Goal: Information Seeking & Learning: Learn about a topic

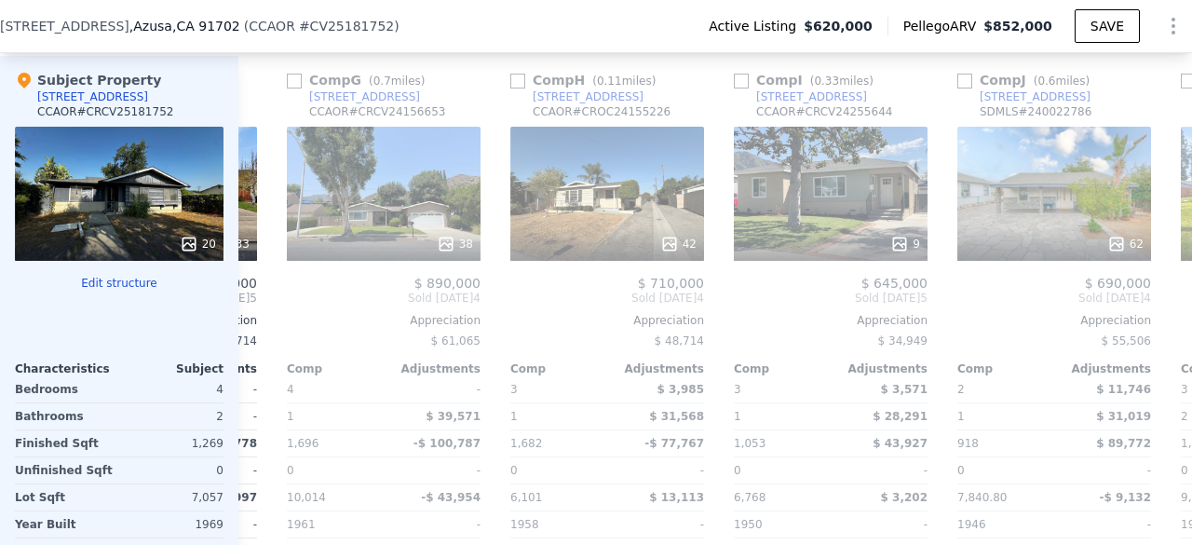
scroll to position [0, 1391]
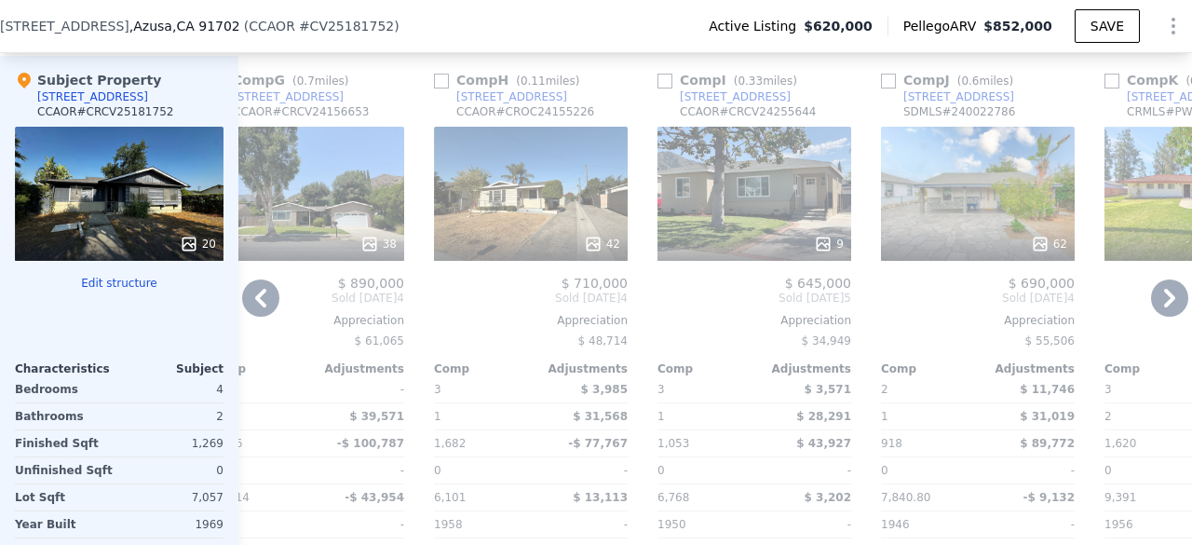
click at [484, 151] on div "42" at bounding box center [531, 194] width 194 height 134
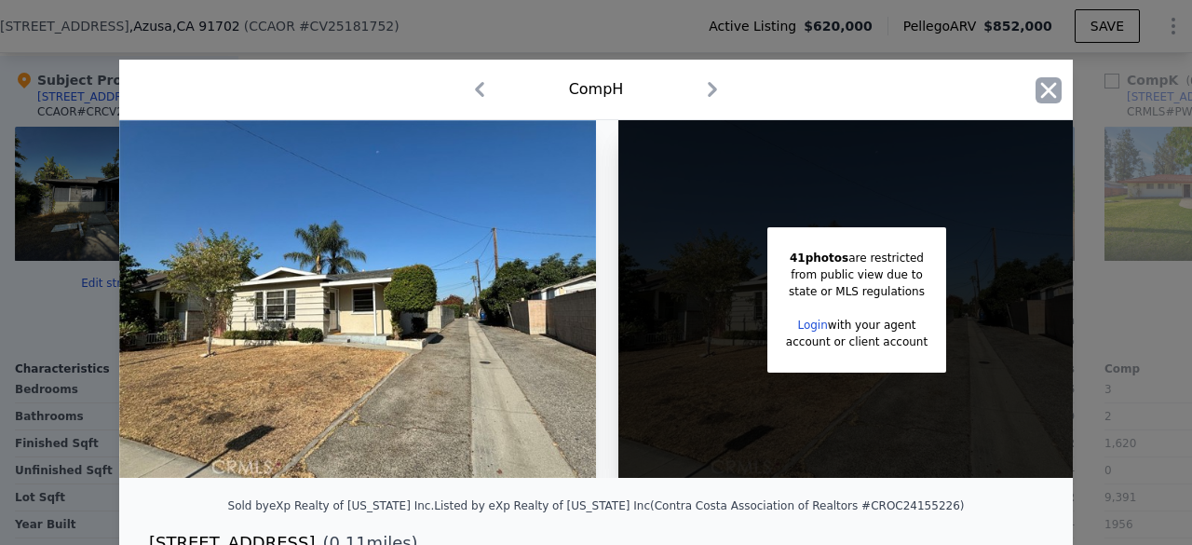
click at [1041, 88] on icon "button" at bounding box center [1049, 90] width 16 height 16
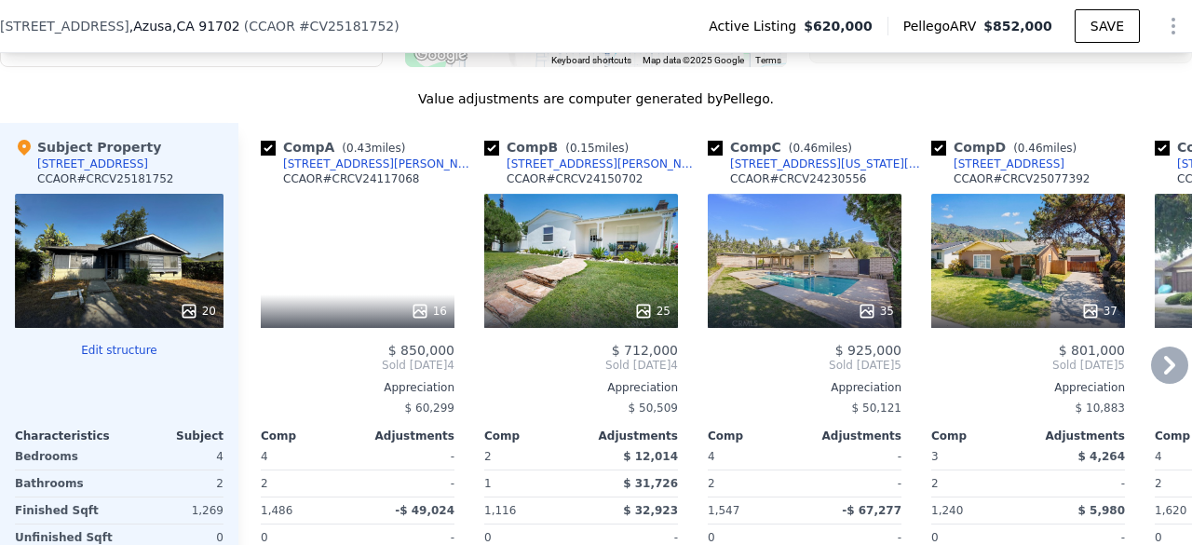
scroll to position [1961, 0]
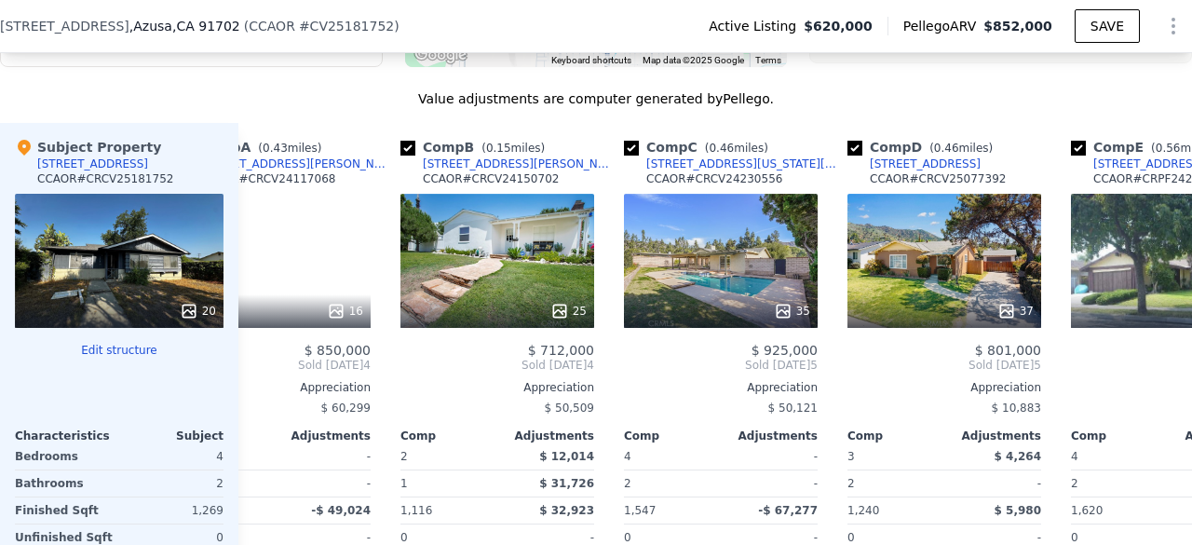
scroll to position [0, 82]
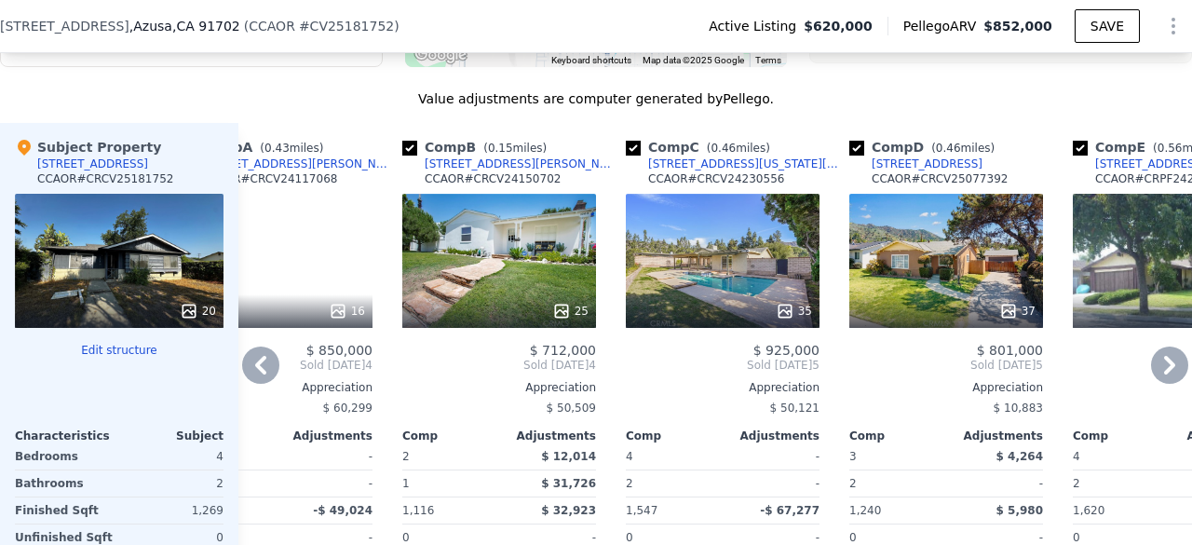
click at [531, 320] on div "25" at bounding box center [500, 311] width 178 height 19
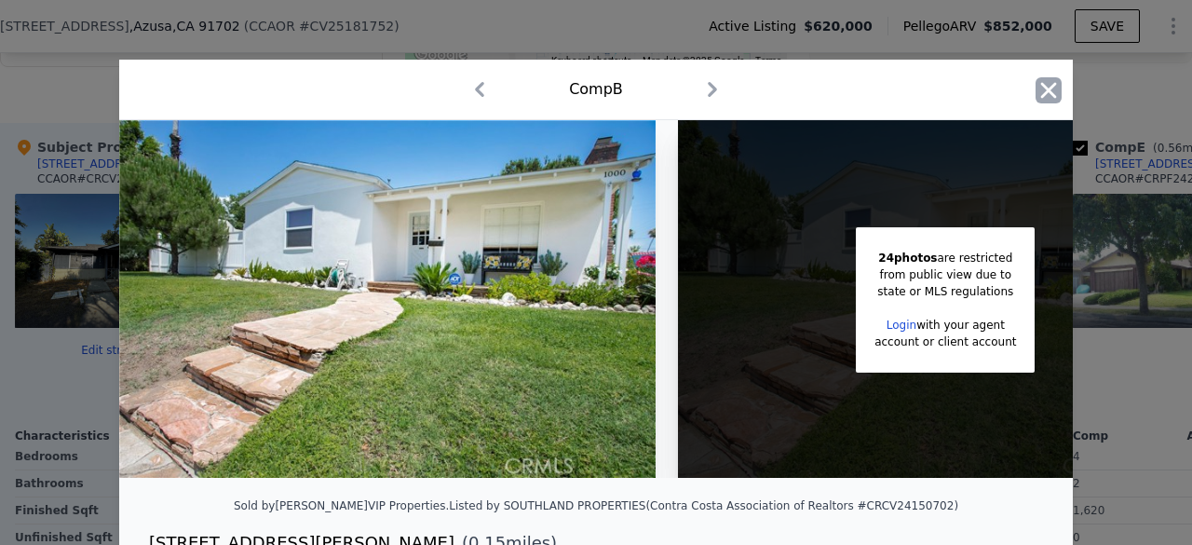
click at [1049, 91] on icon "button" at bounding box center [1048, 90] width 26 height 26
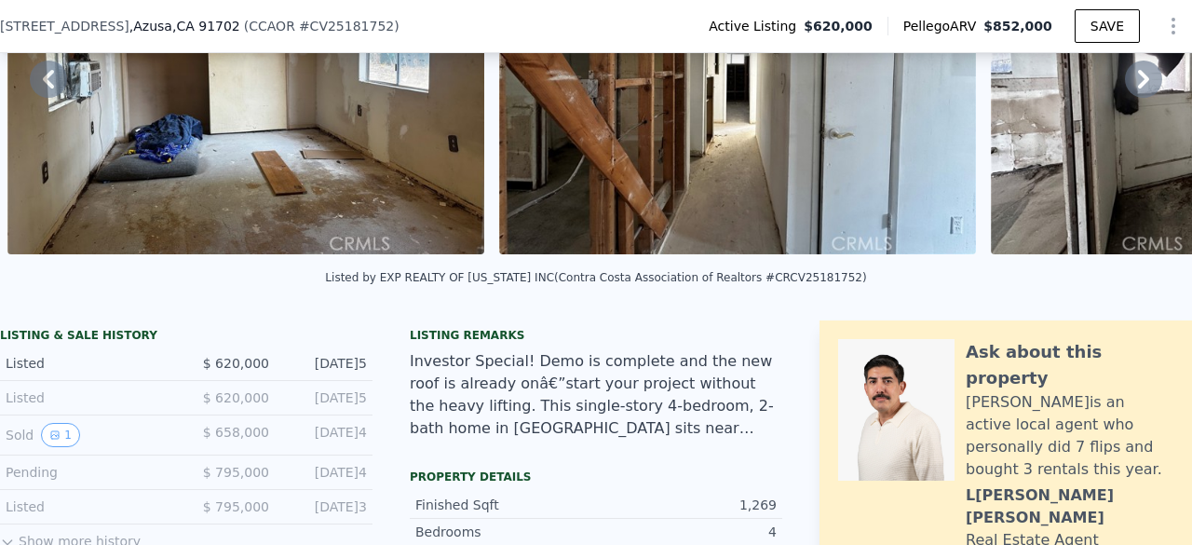
scroll to position [205, 0]
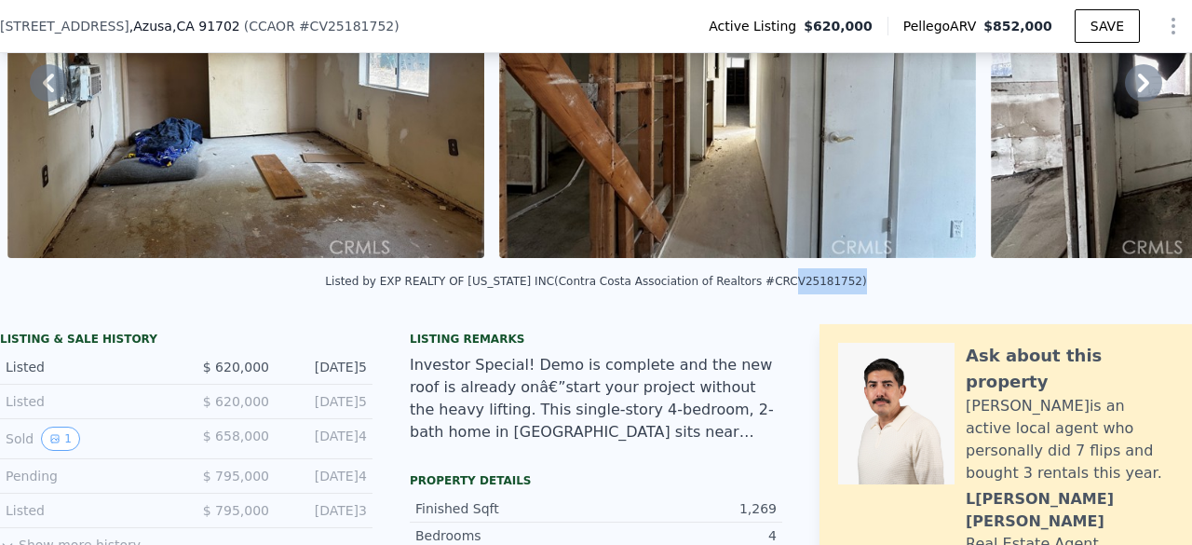
drag, startPoint x: 757, startPoint y: 292, endPoint x: 813, endPoint y: 301, distance: 56.5
click at [813, 301] on div "Listed by EXP REALTY OF CALIFORNIA INC (Contra Costa Association of Realtors #C…" at bounding box center [596, 286] width 1192 height 45
copy div "CV25181752"
click at [856, 286] on div "Listed by EXP REALTY OF CALIFORNIA INC (Contra Costa Association of Realtors #C…" at bounding box center [596, 286] width 1192 height 45
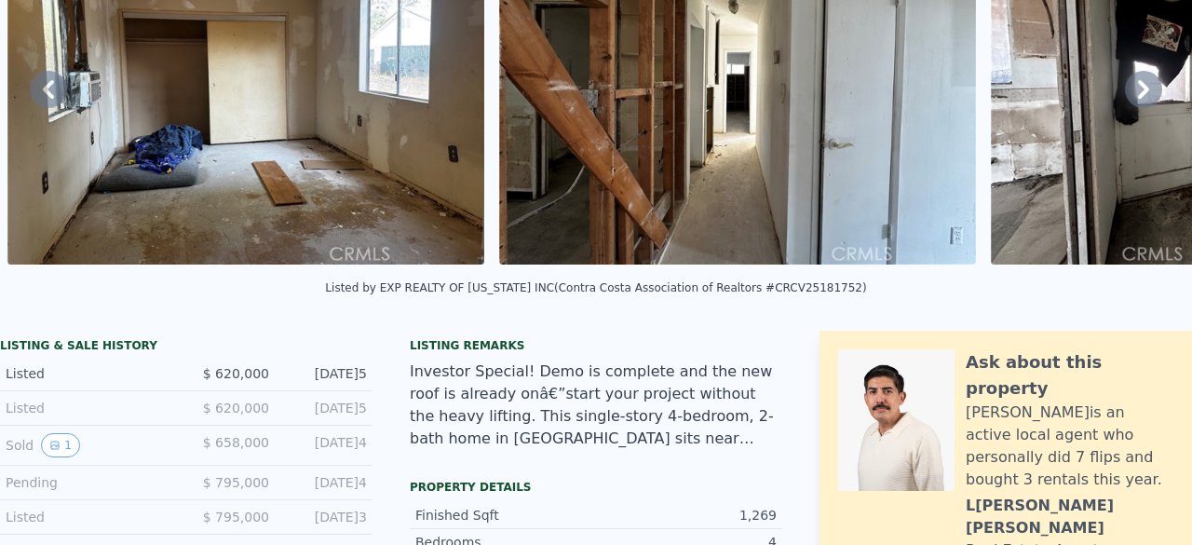
scroll to position [0, 0]
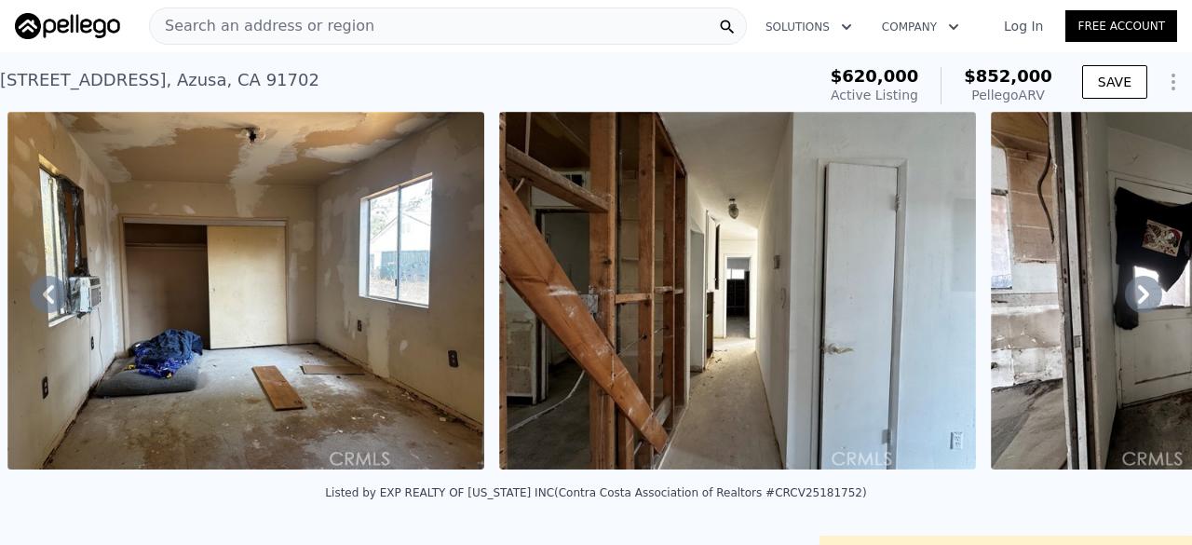
click at [246, 34] on span "Search an address or region" at bounding box center [262, 26] width 224 height 22
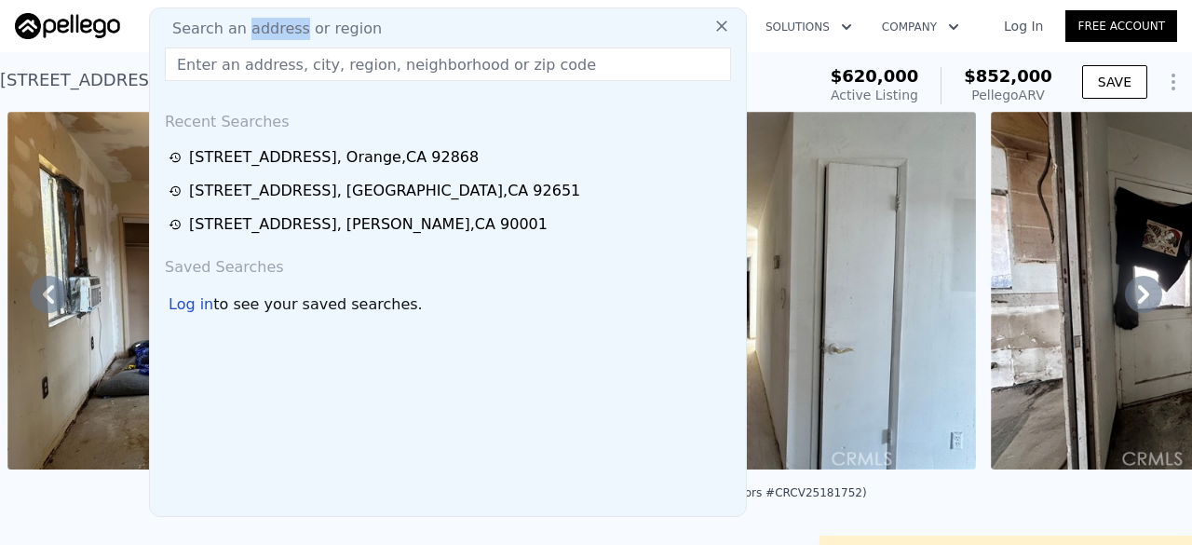
click at [246, 34] on span "Search an address or region" at bounding box center [269, 29] width 224 height 22
click at [209, 66] on input "text" at bounding box center [448, 64] width 566 height 34
paste input "1486 S Cypress Ave,"
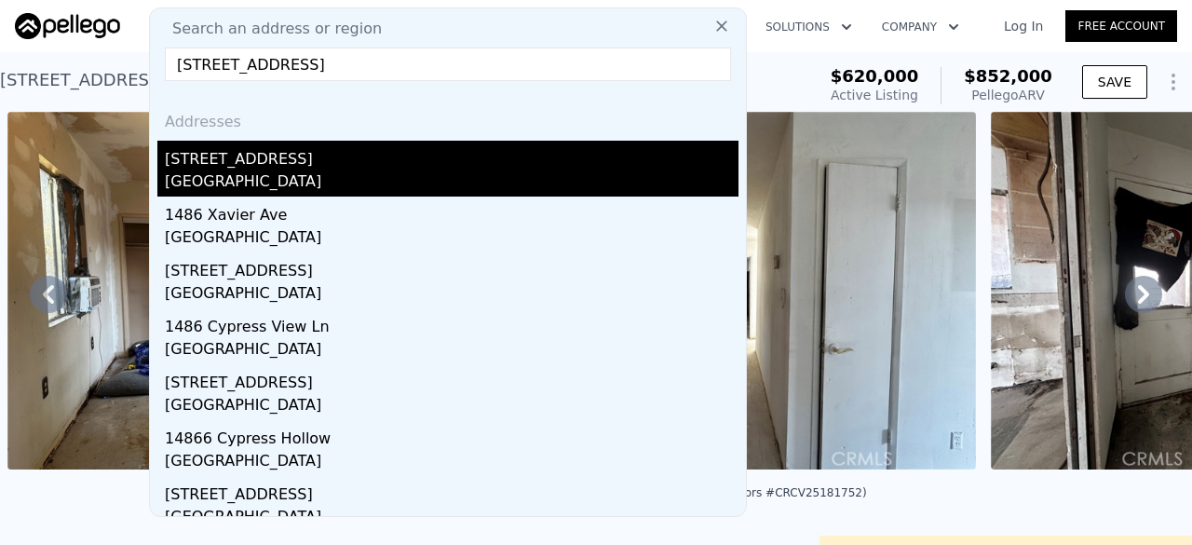
type input "1486 S Cypress Ave,"
click at [276, 158] on div "1486 S Cypress Ave" at bounding box center [451, 156] width 573 height 30
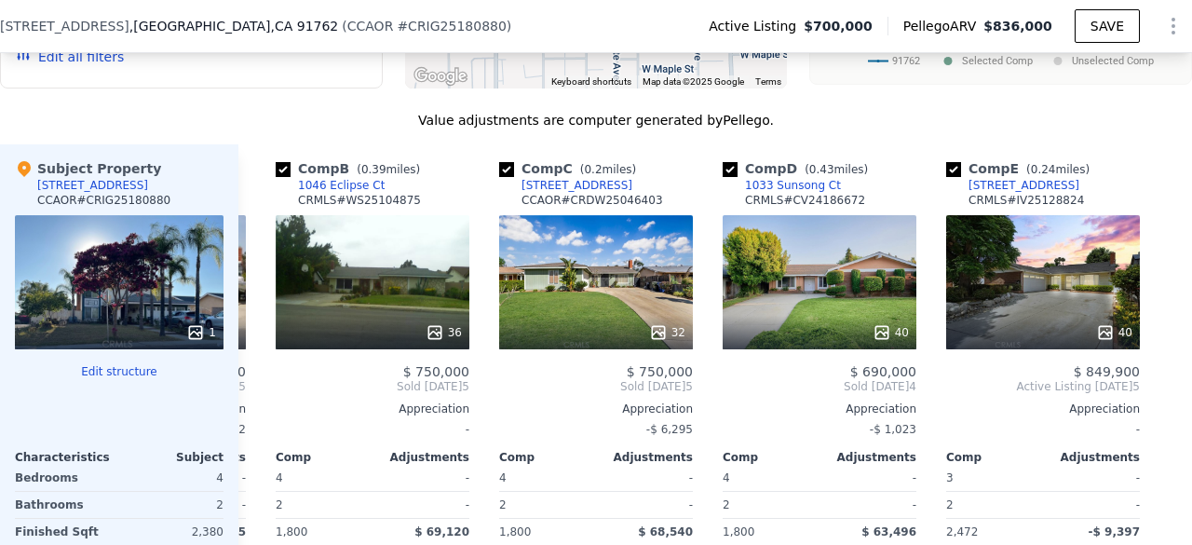
scroll to position [0, 222]
click at [534, 342] on div "32" at bounding box center [596, 332] width 178 height 19
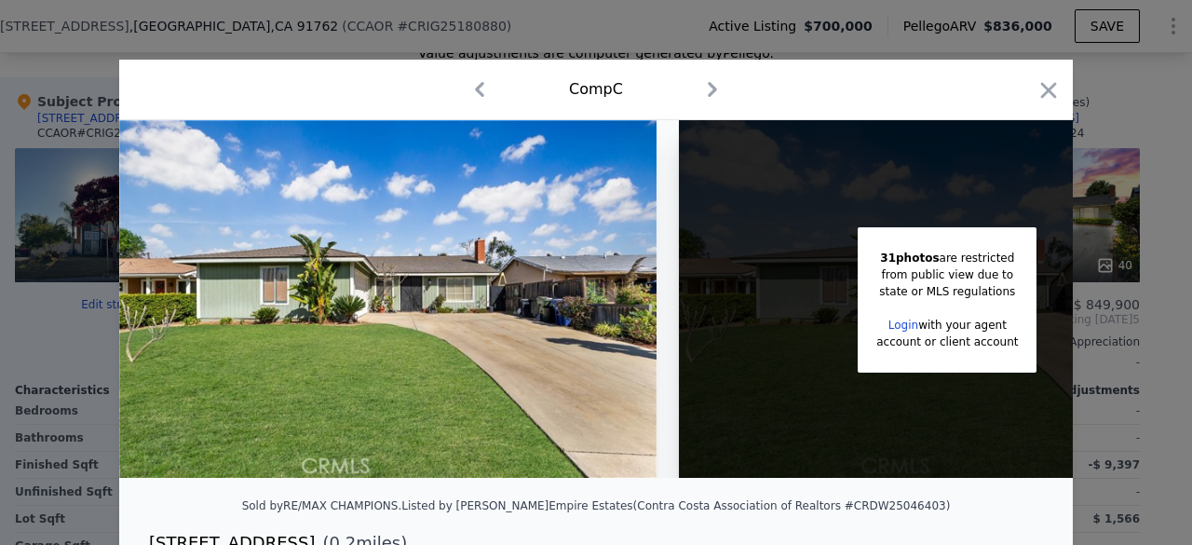
scroll to position [1992, 0]
click at [1045, 95] on icon "button" at bounding box center [1049, 90] width 16 height 16
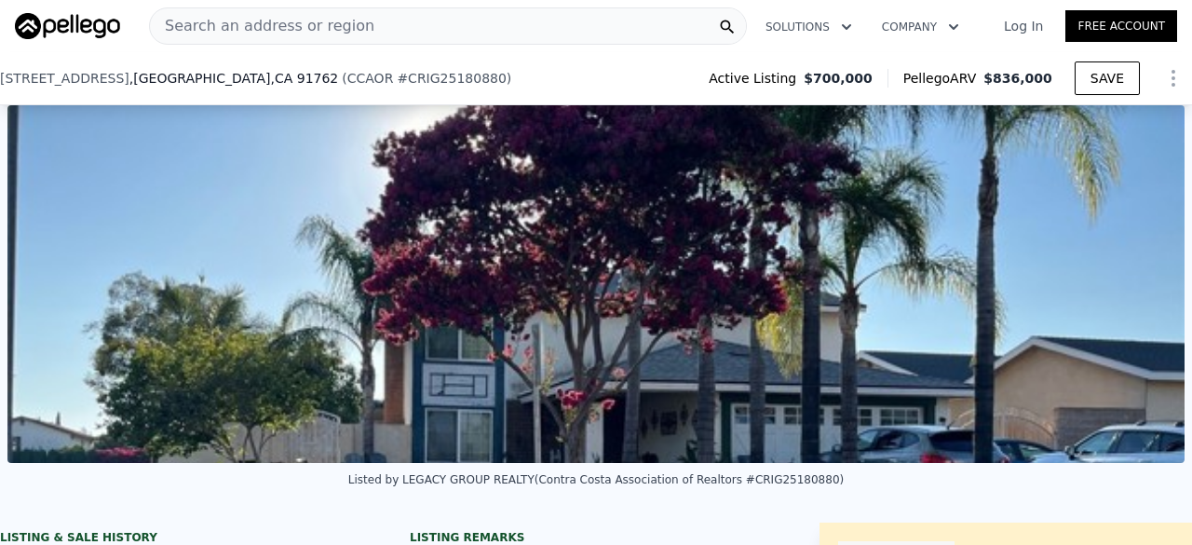
scroll to position [186, 0]
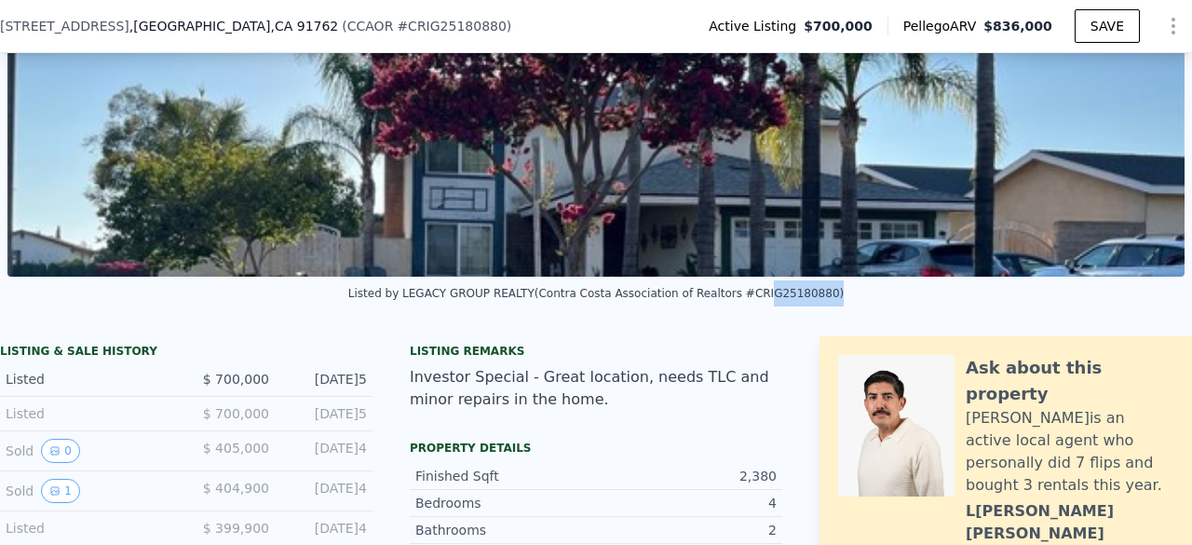
drag, startPoint x: 739, startPoint y: 309, endPoint x: 790, endPoint y: 310, distance: 51.2
click at [790, 300] on div "Listed by LEGACY GROUP REALTY (Contra Costa Association of Realtors #CRIG251808…" at bounding box center [595, 293] width 495 height 13
copy div "IG25180880"
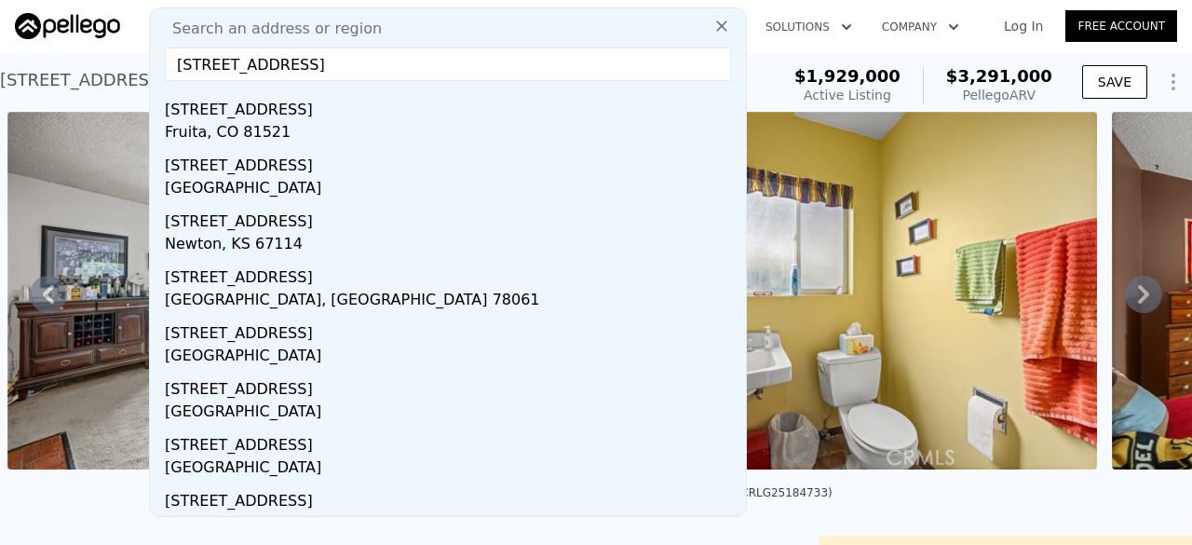
scroll to position [182, 0]
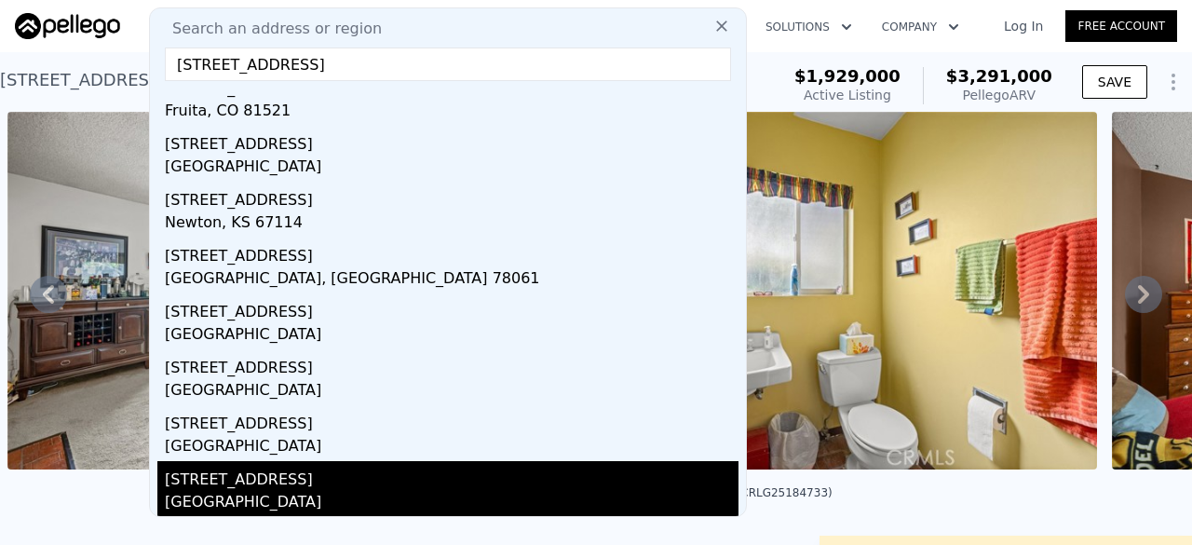
type input "[STREET_ADDRESS]"
click at [263, 478] on div "[STREET_ADDRESS]" at bounding box center [451, 476] width 573 height 30
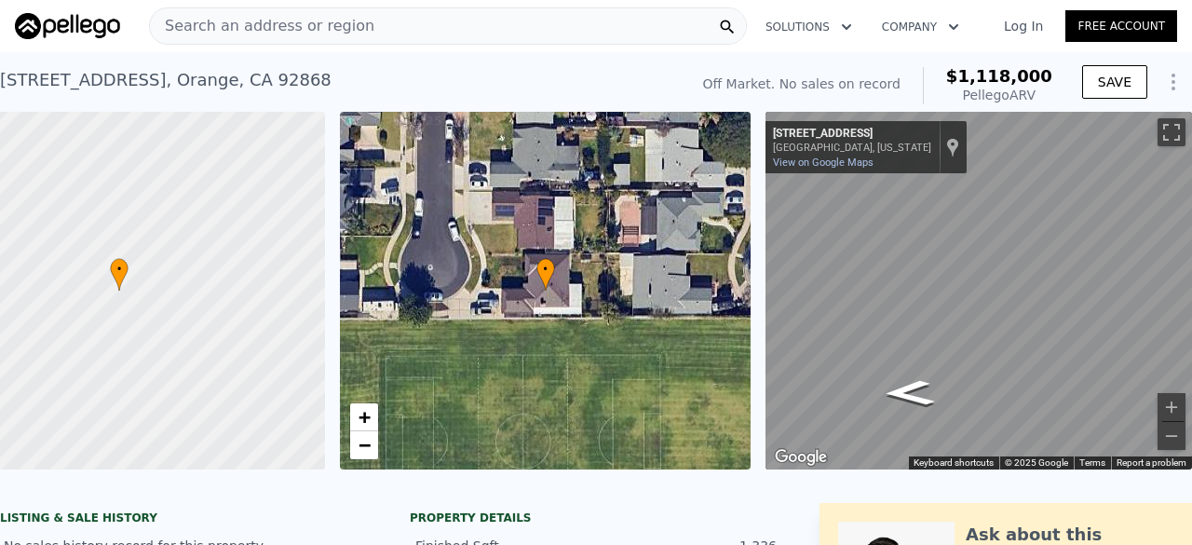
drag, startPoint x: 562, startPoint y: 371, endPoint x: 351, endPoint y: 498, distance: 246.4
click at [351, 488] on div at bounding box center [596, 478] width 1192 height 19
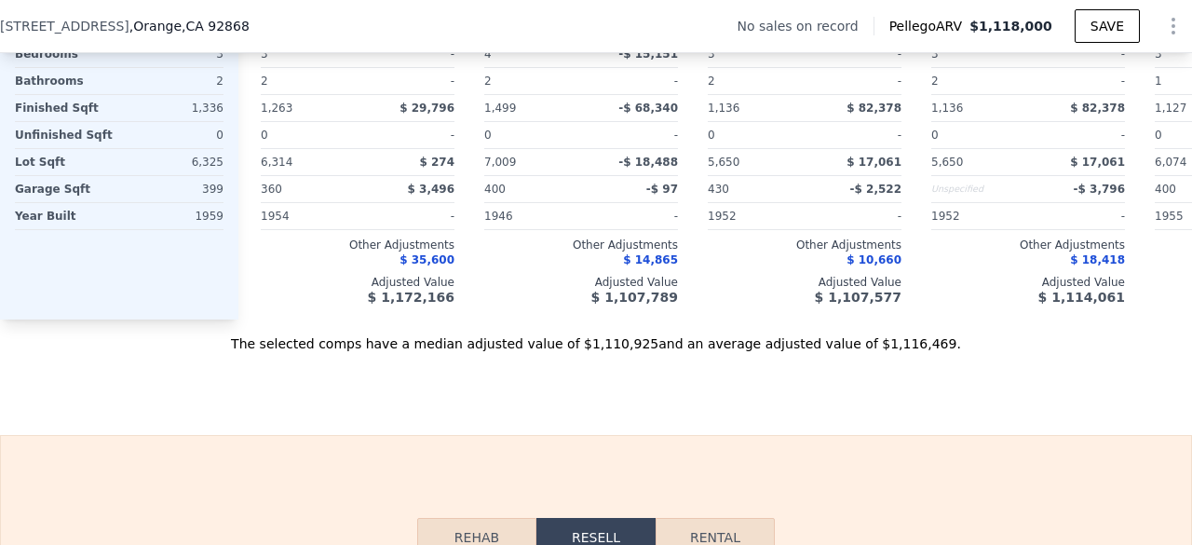
scroll to position [1800, 0]
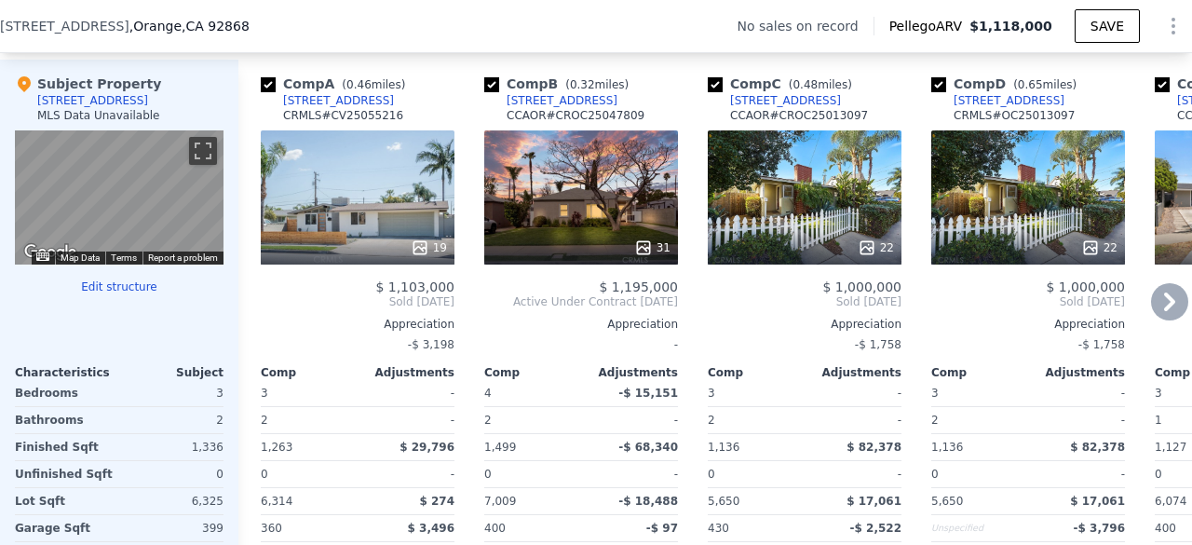
click at [656, 211] on div "31" at bounding box center [581, 197] width 194 height 134
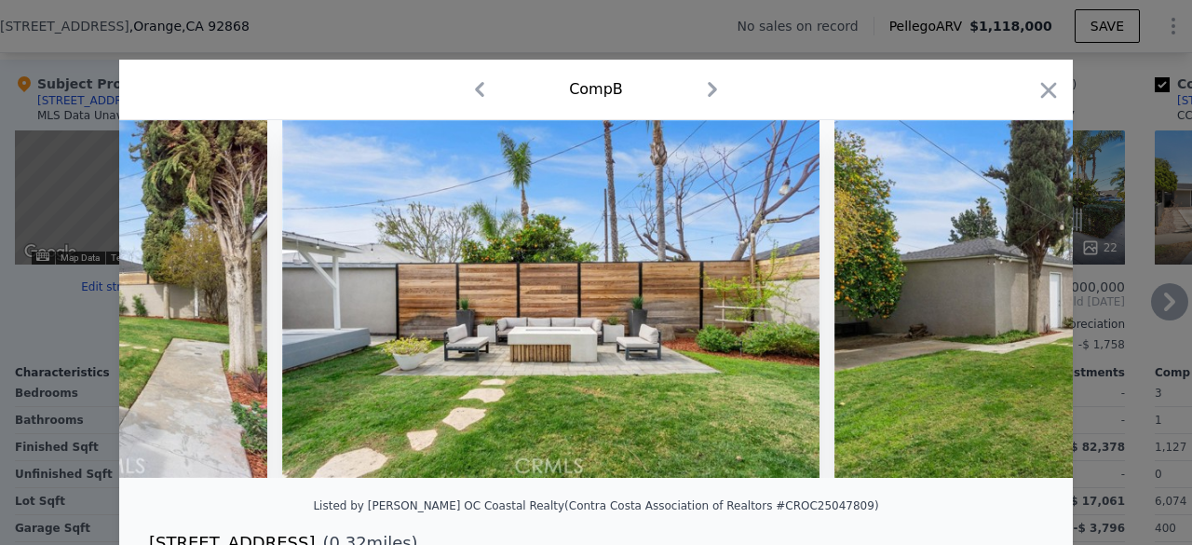
scroll to position [0, 13681]
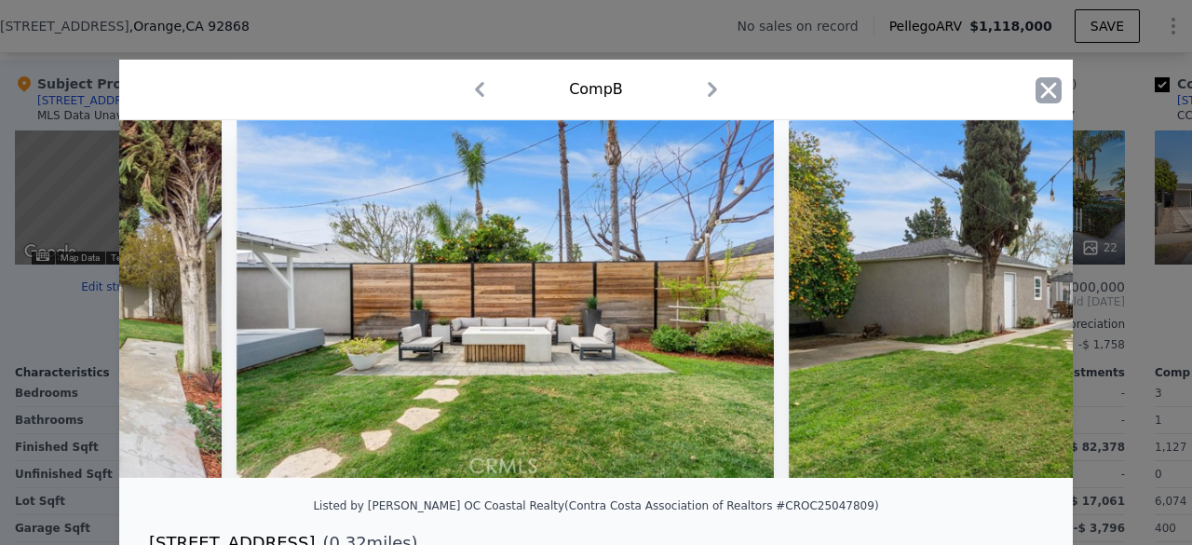
click at [1045, 93] on icon "button" at bounding box center [1048, 90] width 26 height 26
